Goal: Information Seeking & Learning: Learn about a topic

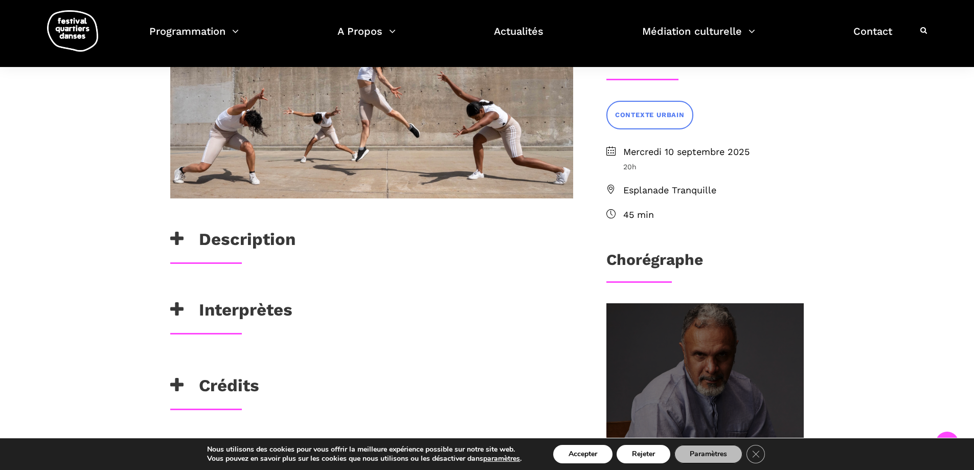
scroll to position [256, 0]
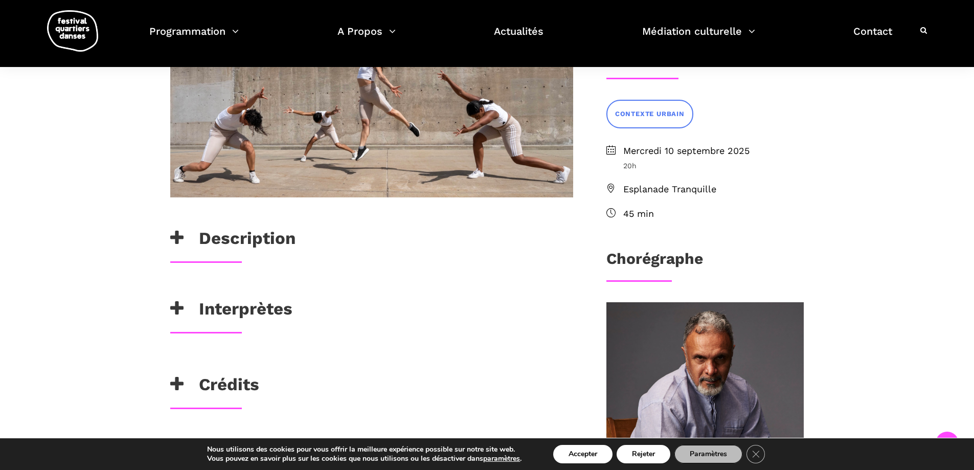
click at [251, 311] on h3 "Interprètes" at bounding box center [231, 312] width 122 height 26
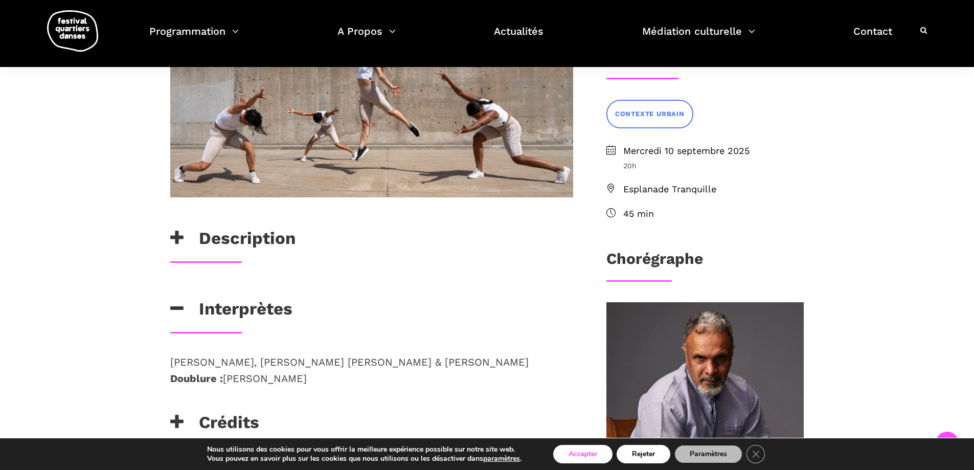
click at [575, 452] on button "Accepter" at bounding box center [582, 454] width 59 height 18
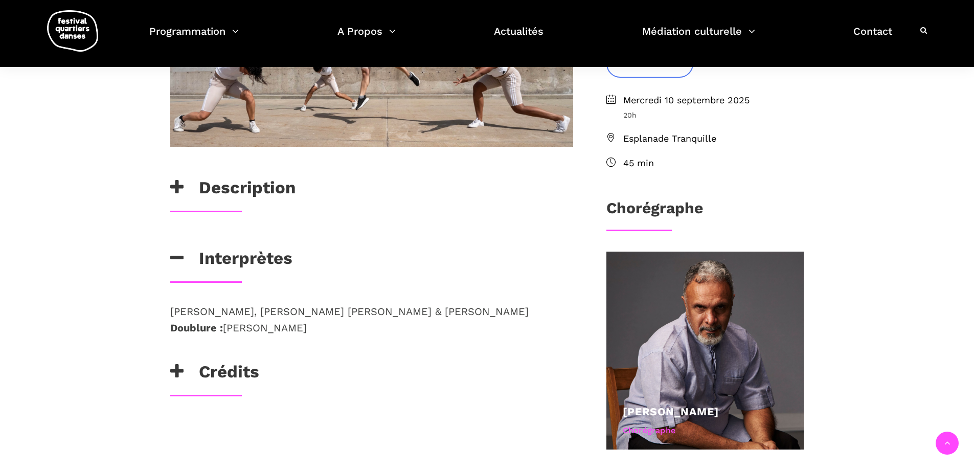
scroll to position [409, 0]
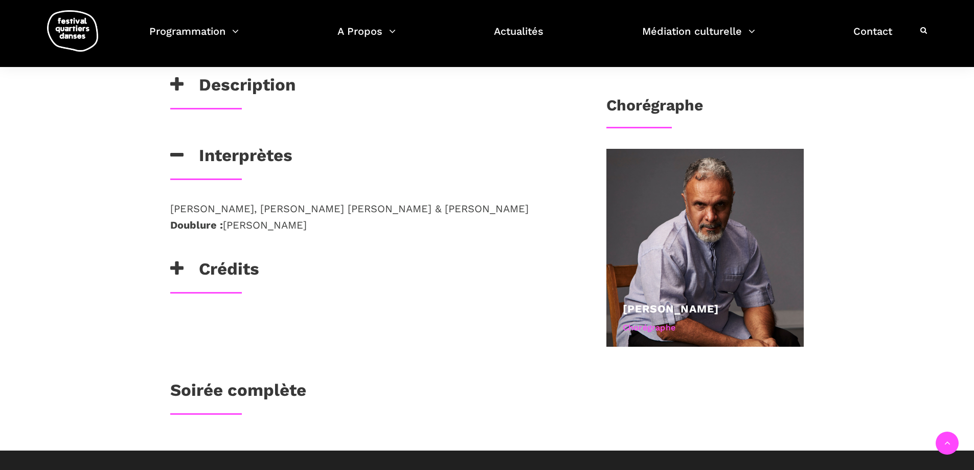
click at [219, 265] on h3 "Crédits" at bounding box center [214, 272] width 89 height 26
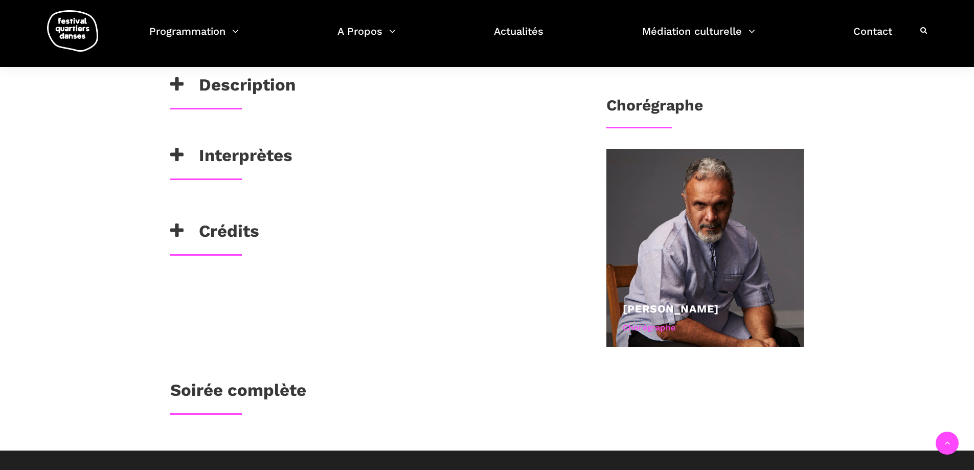
click at [240, 230] on h3 "Crédits" at bounding box center [214, 234] width 89 height 26
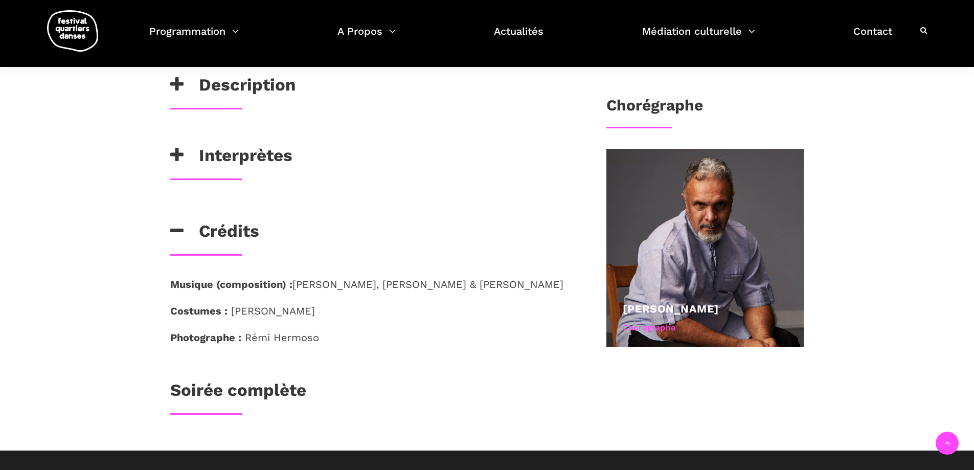
click at [241, 230] on h3 "Crédits" at bounding box center [214, 234] width 89 height 26
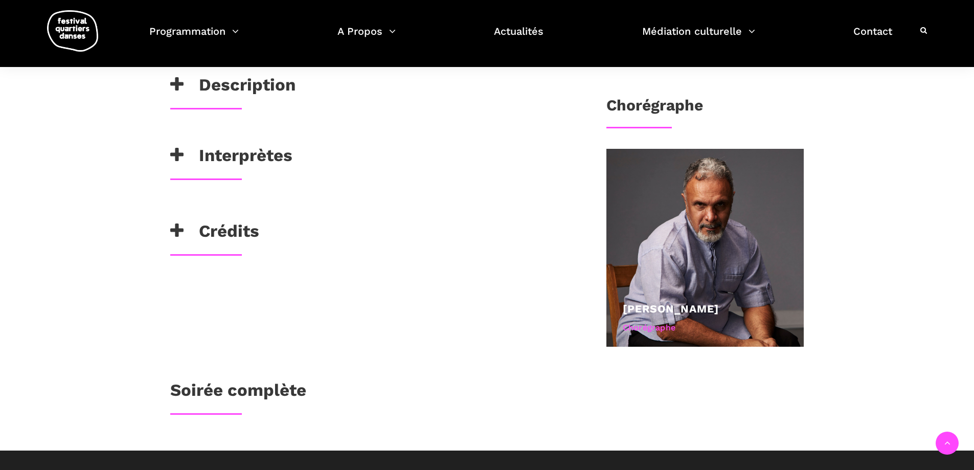
click at [243, 389] on h3 "Soirée complète" at bounding box center [238, 393] width 136 height 26
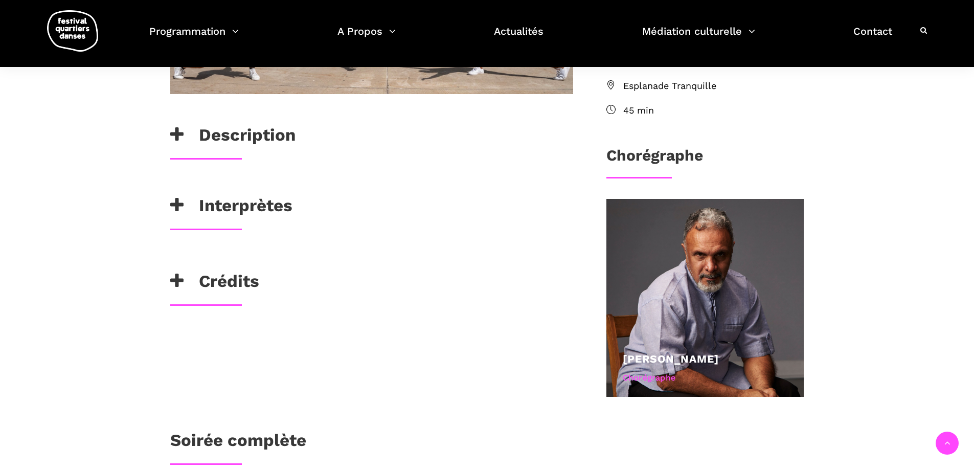
scroll to position [307, 0]
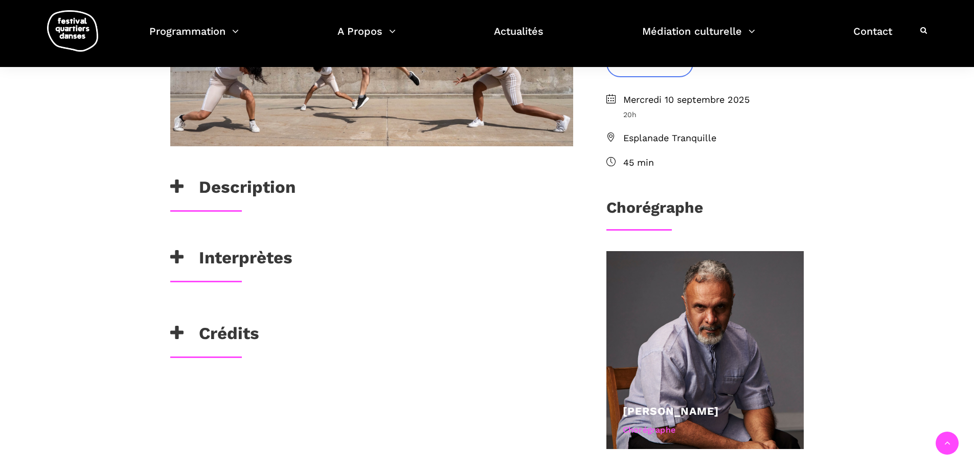
click at [248, 187] on h3 "Description" at bounding box center [232, 190] width 125 height 26
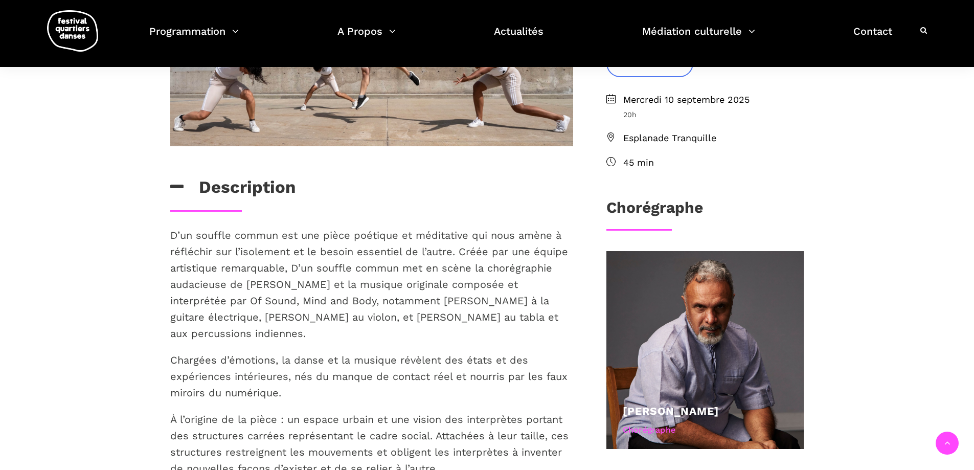
drag, startPoint x: 403, startPoint y: 321, endPoint x: 322, endPoint y: 406, distance: 117.9
click at [322, 411] on p "À l’origine de la pièce : un espace urbain et une vision des interprètes portan…" at bounding box center [371, 443] width 403 height 65
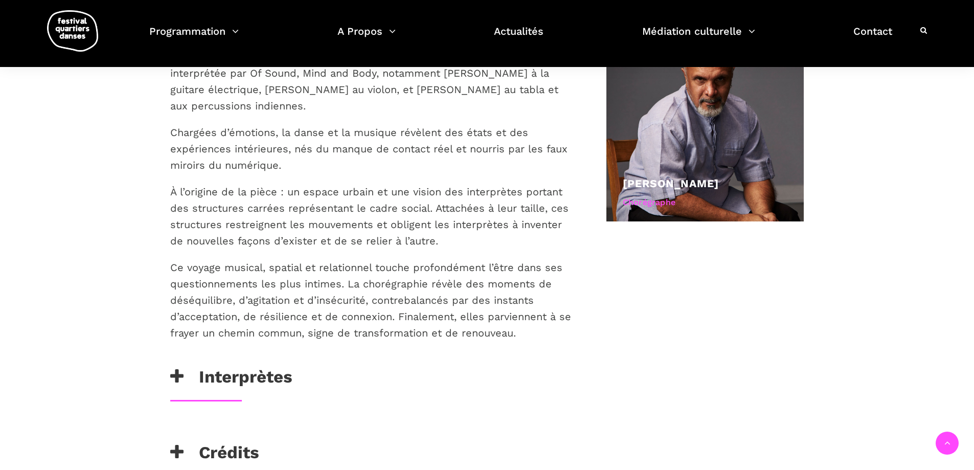
scroll to position [511, 0]
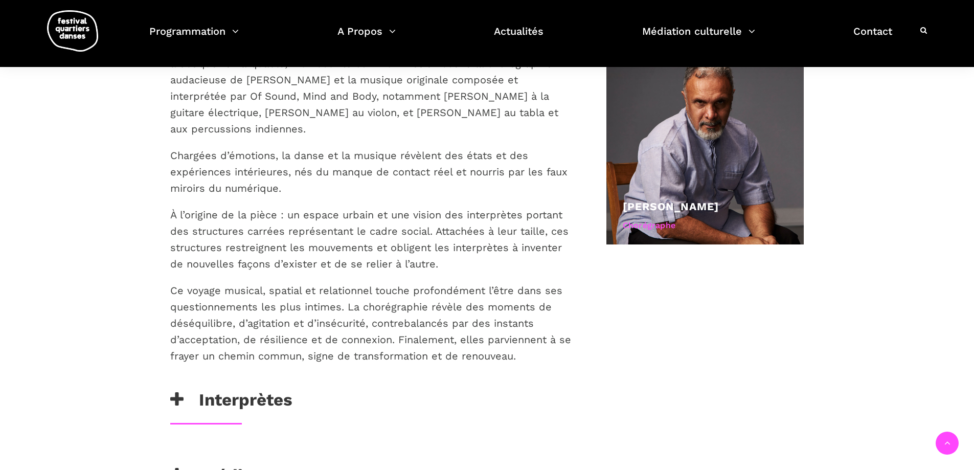
click at [395, 330] on p "Ce voyage musical, spatial et relationnel touche profondément l’être dans ses q…" at bounding box center [371, 323] width 403 height 82
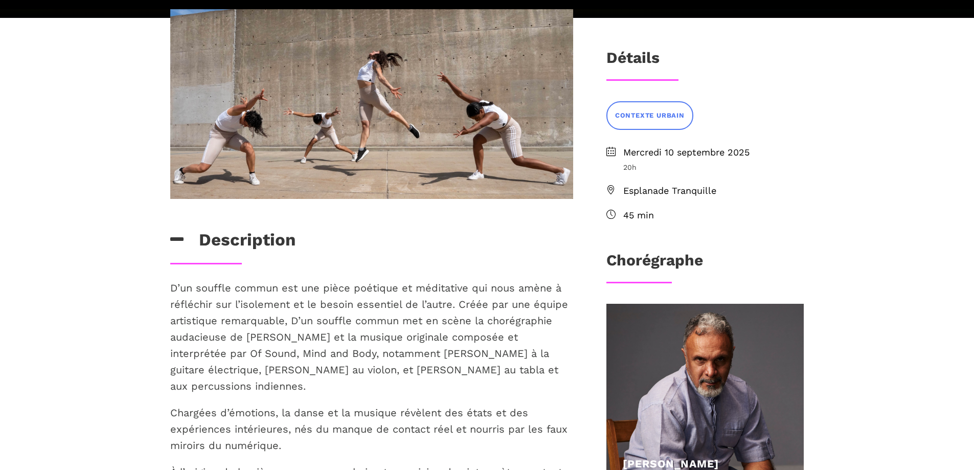
scroll to position [256, 0]
